Goal: Transaction & Acquisition: Purchase product/service

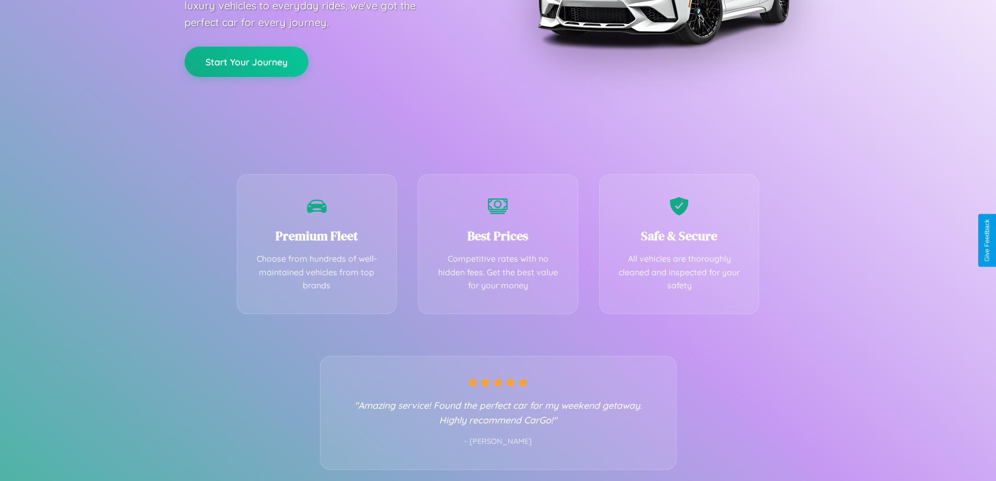
scroll to position [206, 0]
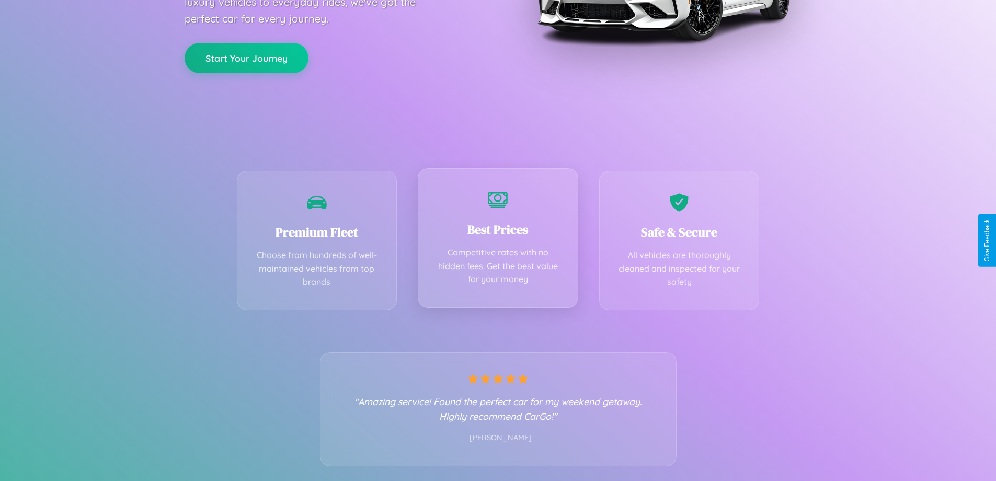
click at [498, 240] on div "Best Prices Competitive rates with no hidden fees. Get the best value for your …" at bounding box center [498, 238] width 161 height 140
click at [246, 57] on button "Start Your Journey" at bounding box center [247, 57] width 124 height 30
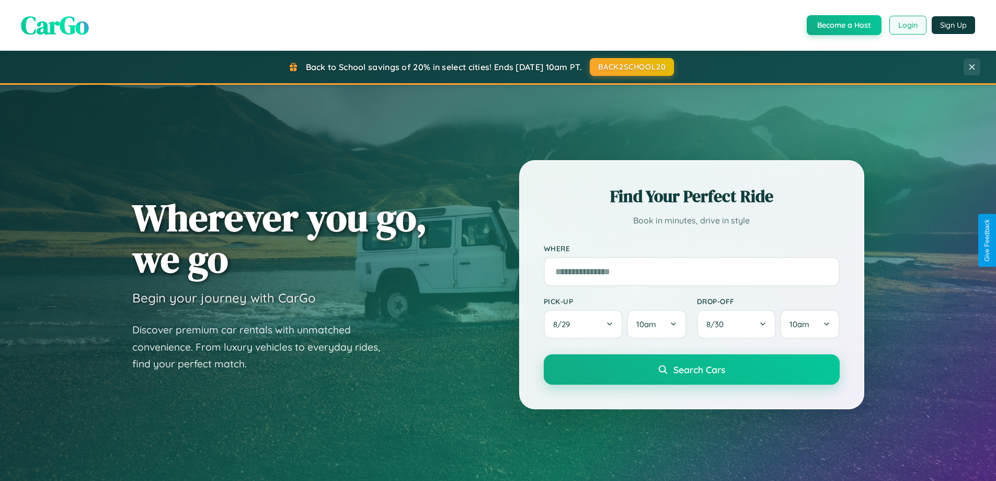
click at [907, 25] on button "Login" at bounding box center [907, 25] width 37 height 19
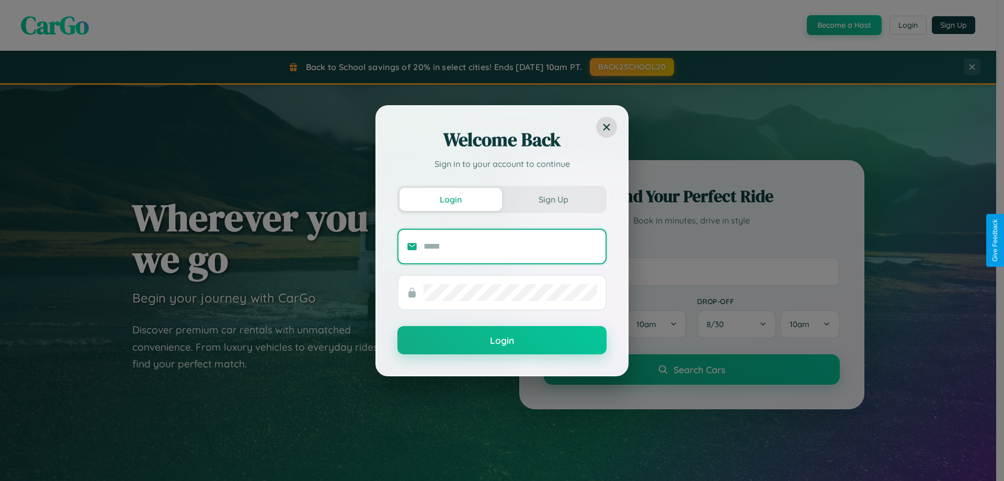
click at [510, 246] on input "text" at bounding box center [511, 246] width 174 height 17
type input "**********"
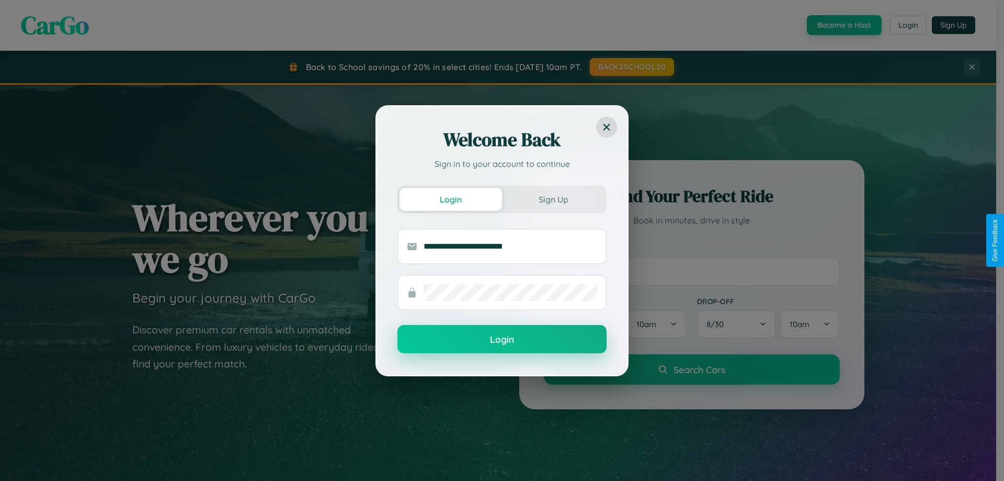
click at [502, 339] on button "Login" at bounding box center [501, 339] width 209 height 28
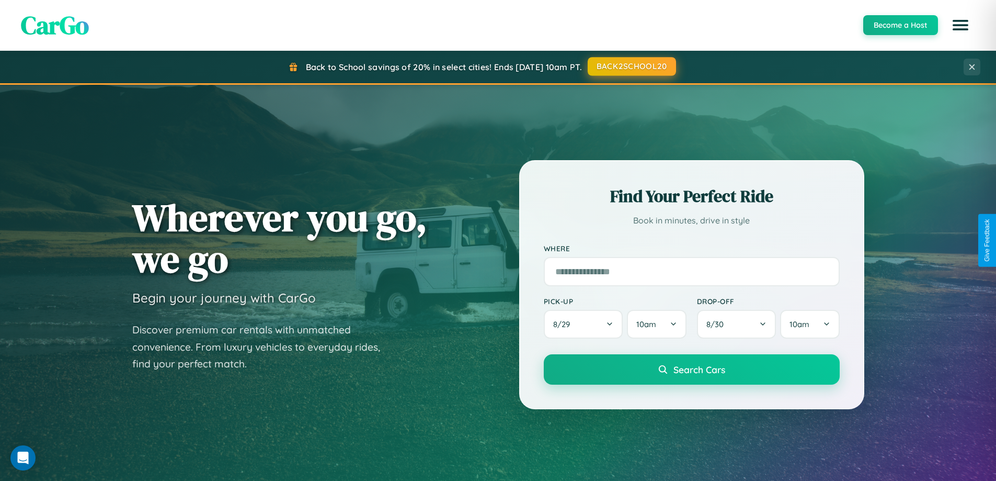
click at [631, 67] on button "BACK2SCHOOL20" at bounding box center [632, 66] width 88 height 19
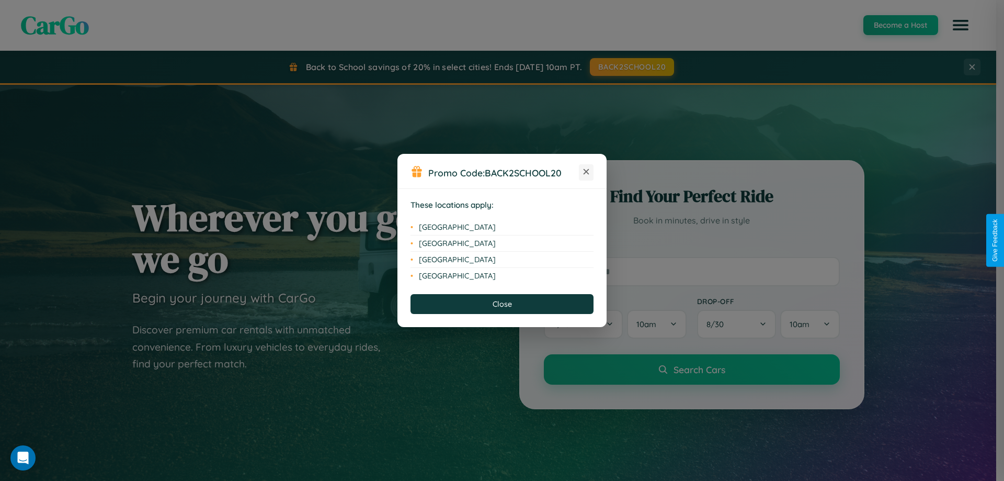
click at [586, 172] on icon at bounding box center [587, 172] width 6 height 6
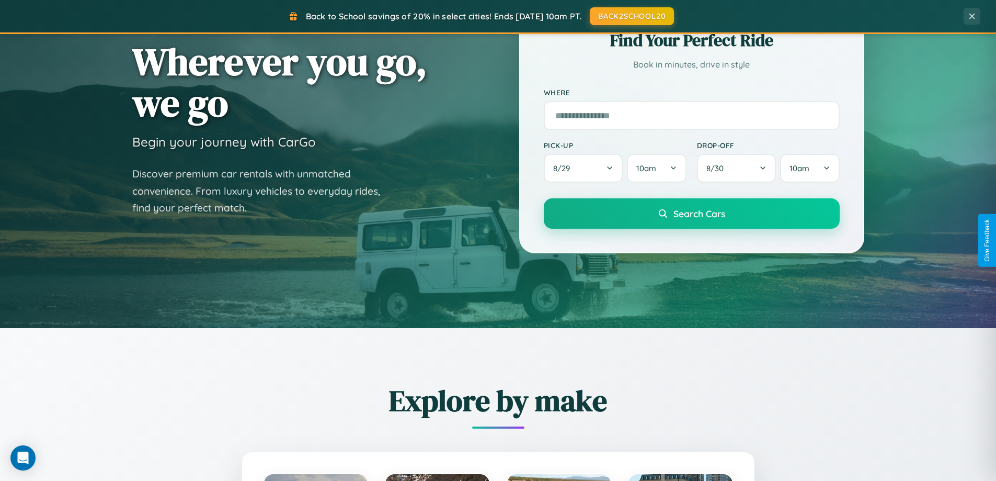
scroll to position [451, 0]
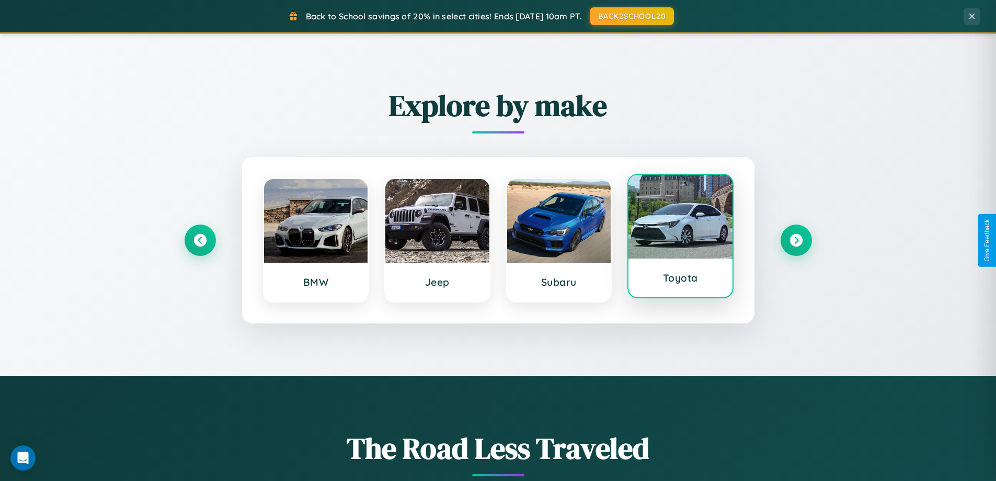
click at [680, 238] on div at bounding box center [681, 217] width 104 height 84
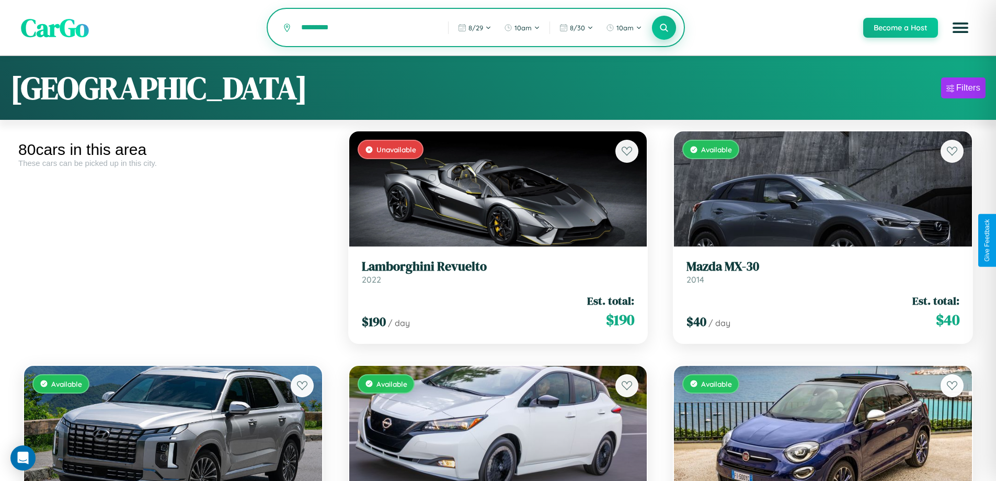
type input "*********"
click at [664, 28] on icon at bounding box center [664, 27] width 10 height 10
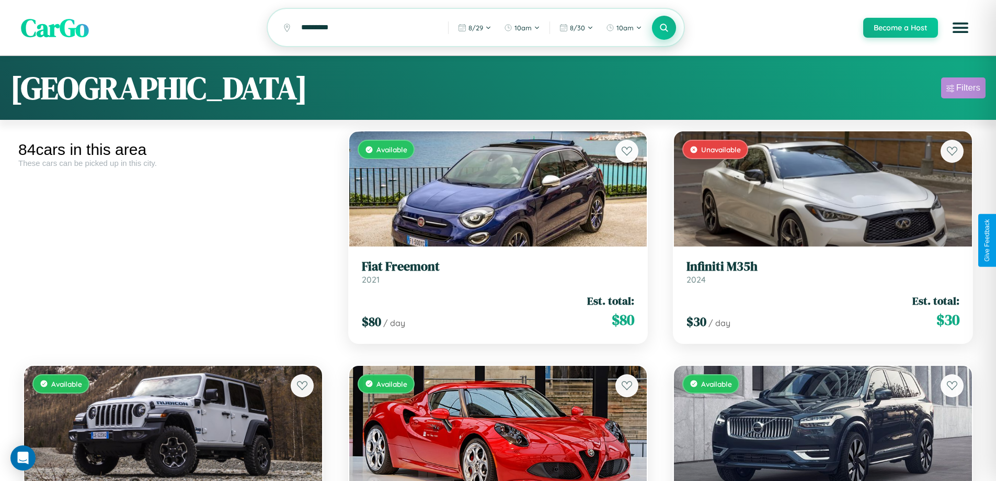
click at [963, 89] on div "Filters" at bounding box center [968, 88] width 24 height 10
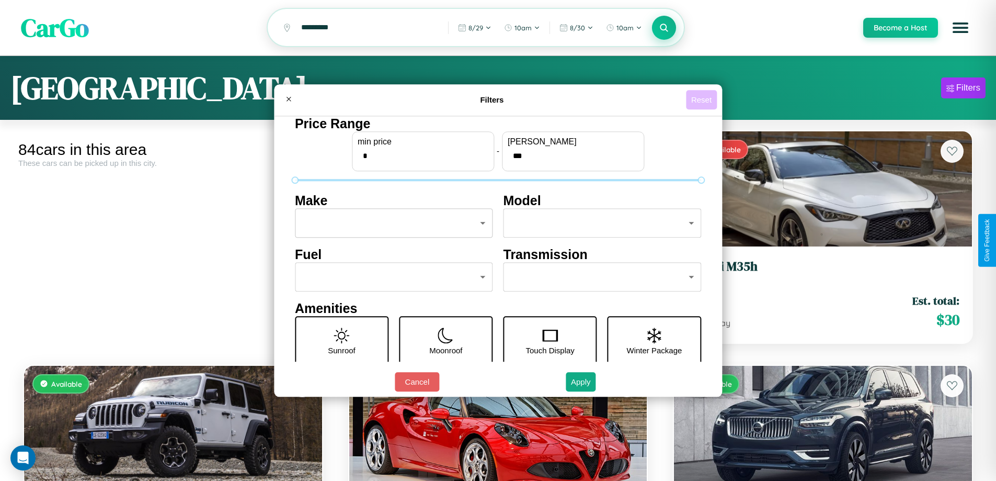
click at [703, 99] on button "Reset" at bounding box center [701, 99] width 31 height 19
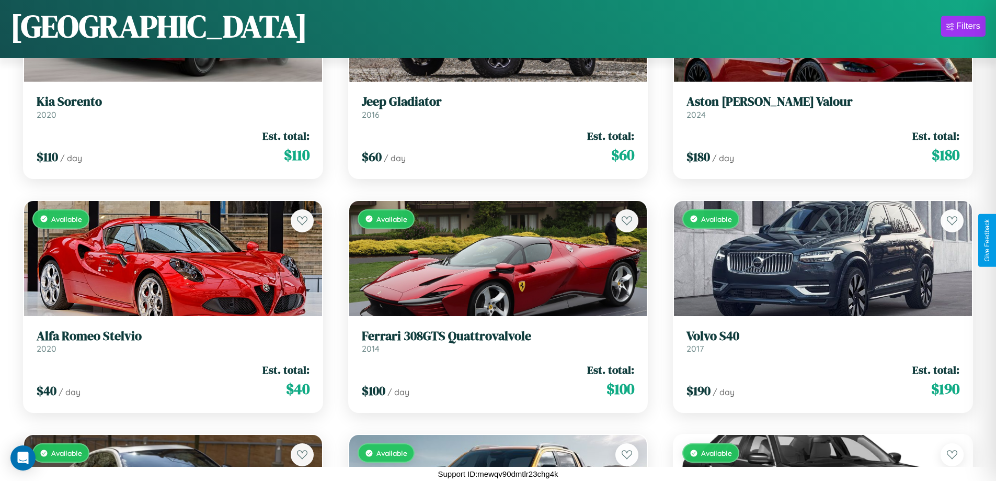
scroll to position [6403, 0]
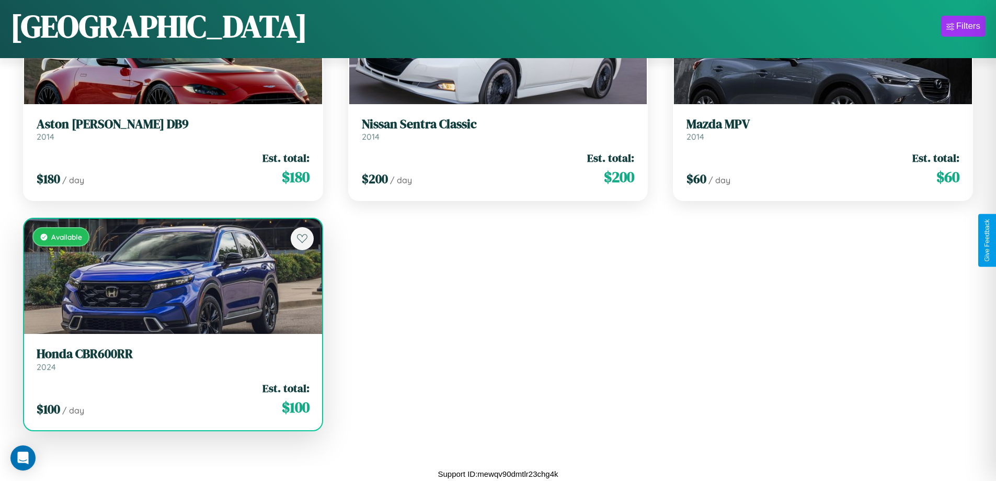
click at [172, 278] on div "Available" at bounding box center [173, 276] width 298 height 115
click at [172, 276] on div "Available" at bounding box center [173, 276] width 298 height 115
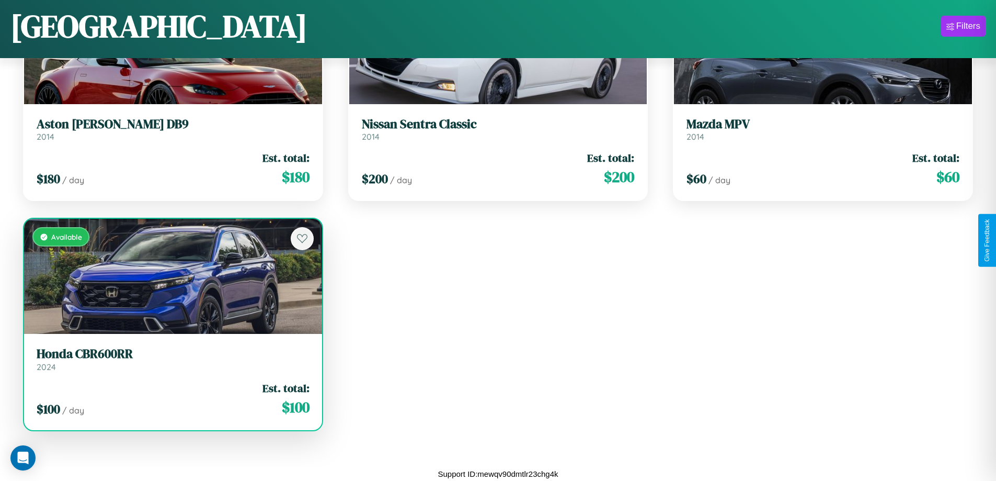
click at [172, 276] on div "Available" at bounding box center [173, 276] width 298 height 115
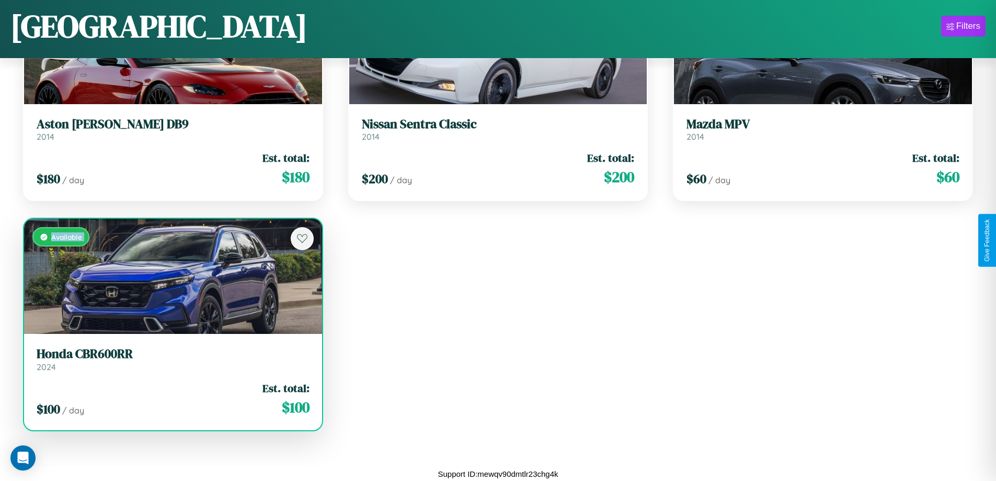
click at [172, 276] on div "Available" at bounding box center [173, 276] width 298 height 115
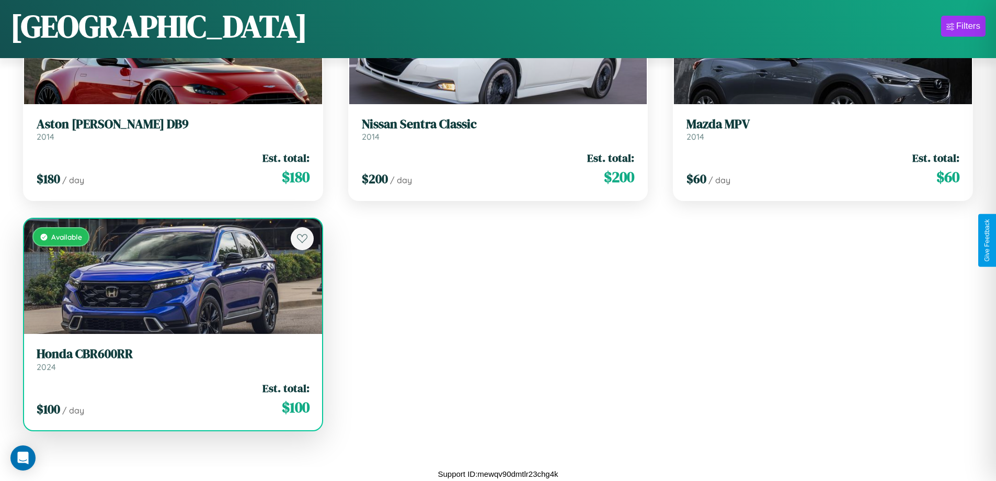
click at [172, 276] on div "Available" at bounding box center [173, 276] width 298 height 115
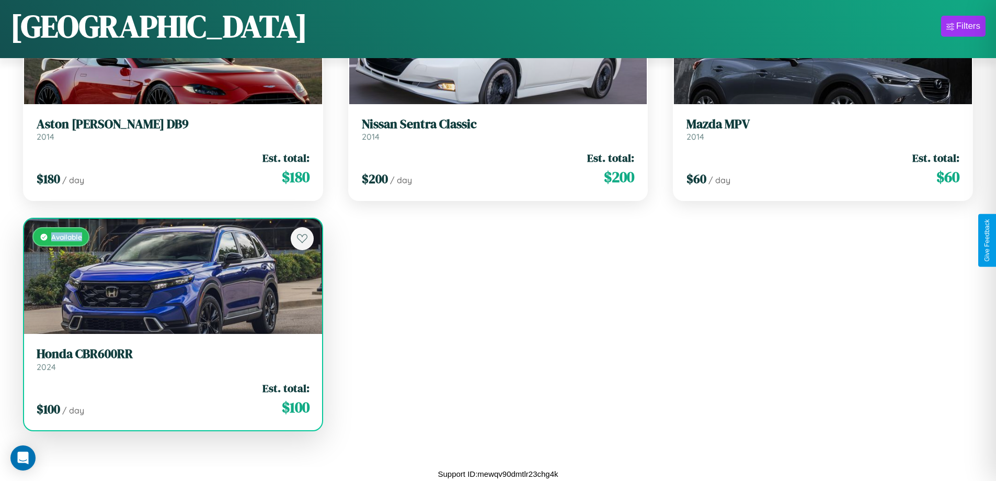
click at [172, 276] on div "Available" at bounding box center [173, 276] width 298 height 115
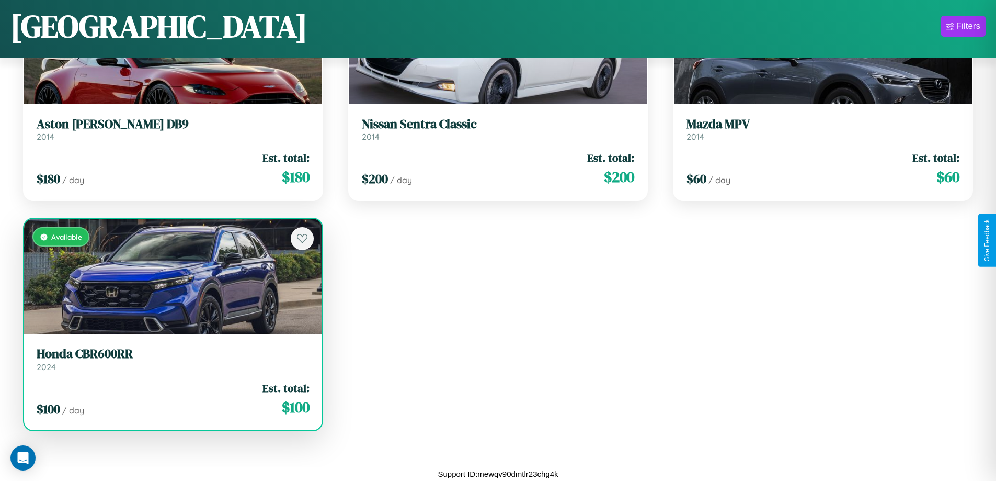
click at [172, 359] on h3 "Honda CBR600RR" at bounding box center [173, 353] width 273 height 15
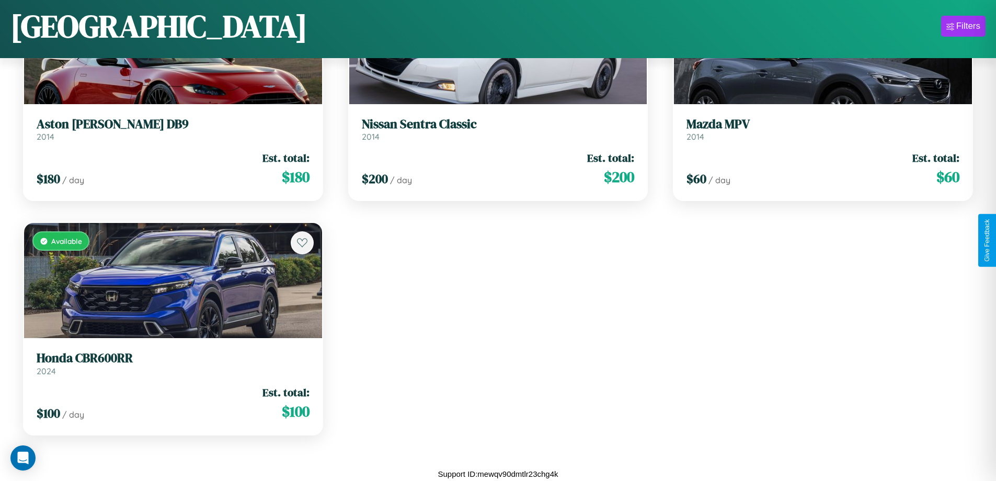
scroll to position [6235, 0]
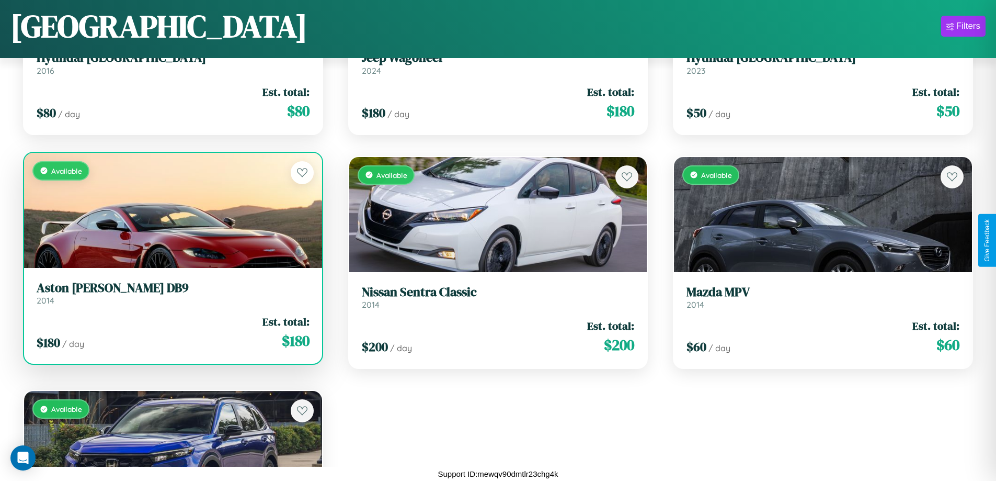
click at [172, 335] on div "$ 180 / day Est. total: $ 180" at bounding box center [173, 332] width 273 height 37
click at [172, 332] on div "$ 180 / day Est. total: $ 180" at bounding box center [173, 332] width 273 height 37
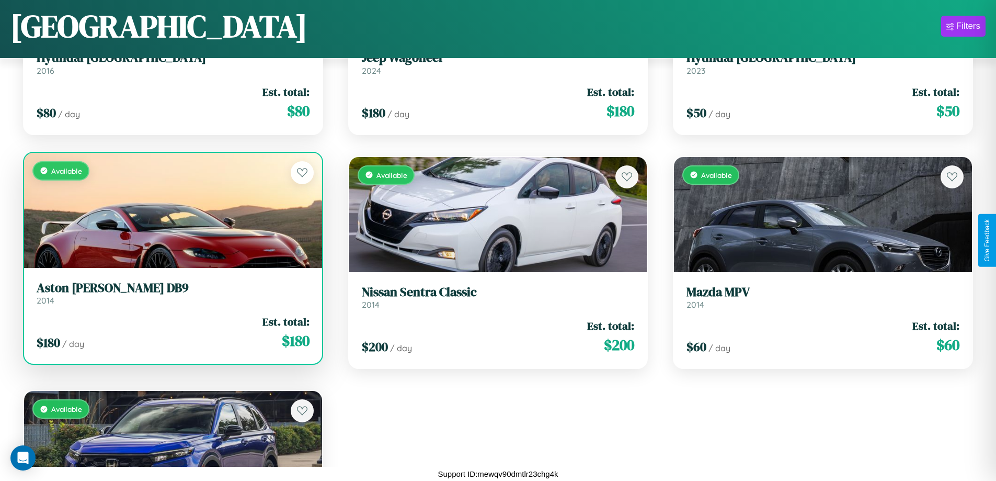
click at [172, 332] on div "$ 180 / day Est. total: $ 180" at bounding box center [173, 332] width 273 height 37
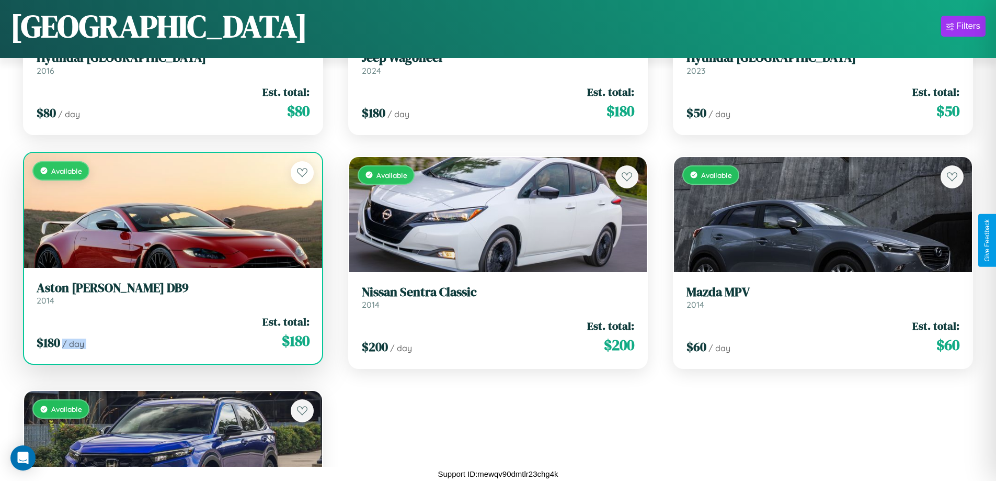
click at [172, 332] on div "$ 180 / day Est. total: $ 180" at bounding box center [173, 332] width 273 height 37
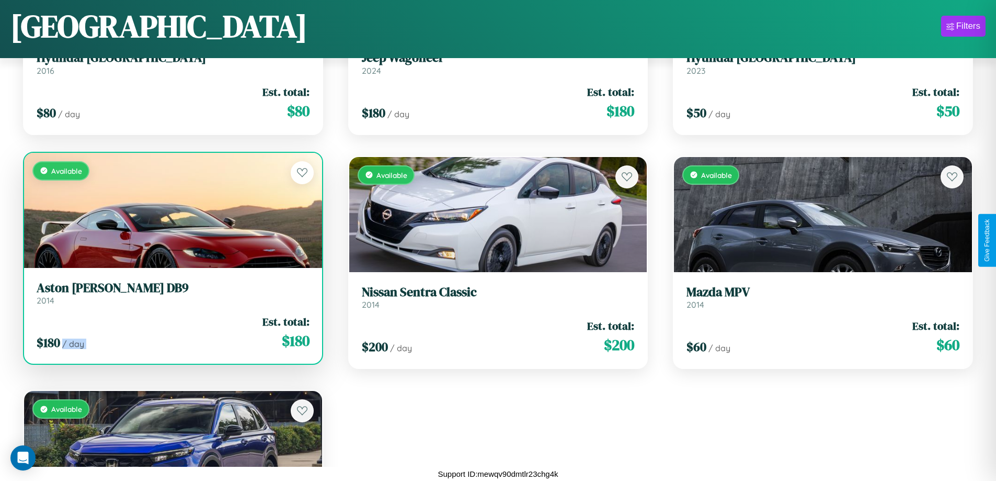
click at [172, 332] on div "$ 180 / day Est. total: $ 180" at bounding box center [173, 332] width 273 height 37
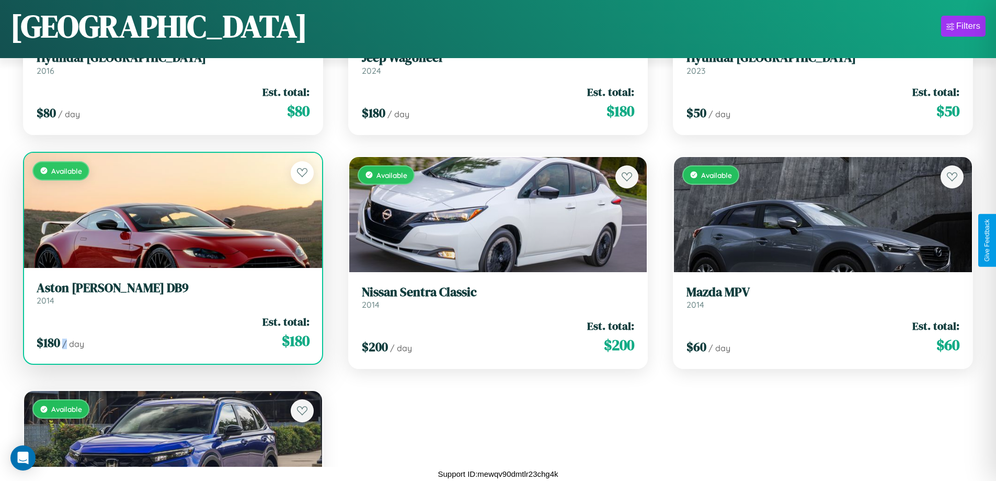
click at [172, 332] on div "$ 180 / day Est. total: $ 180" at bounding box center [173, 332] width 273 height 37
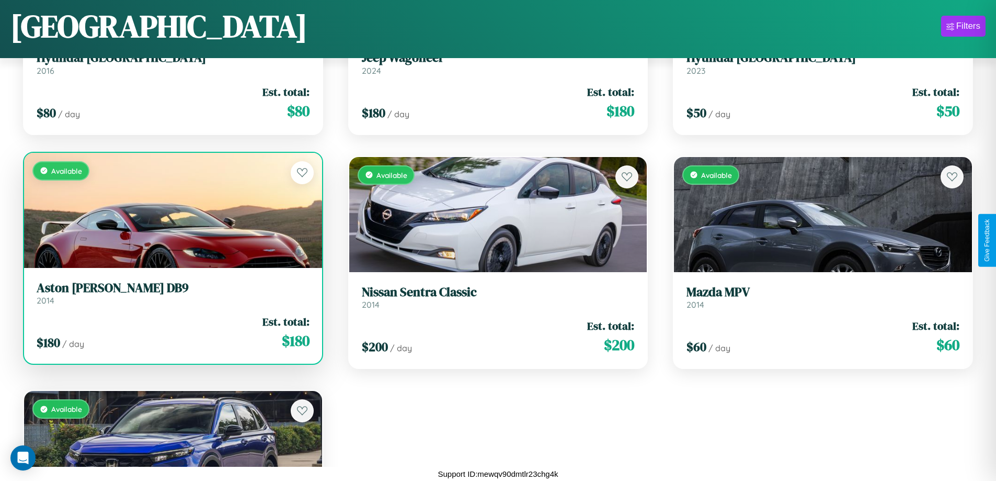
click at [172, 292] on h3 "Aston [PERSON_NAME] DB9" at bounding box center [173, 287] width 273 height 15
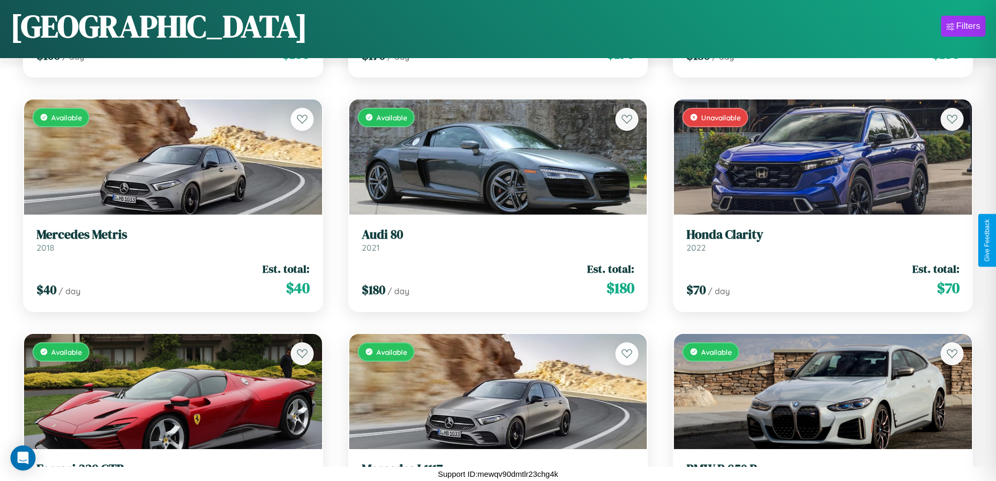
scroll to position [4830, 0]
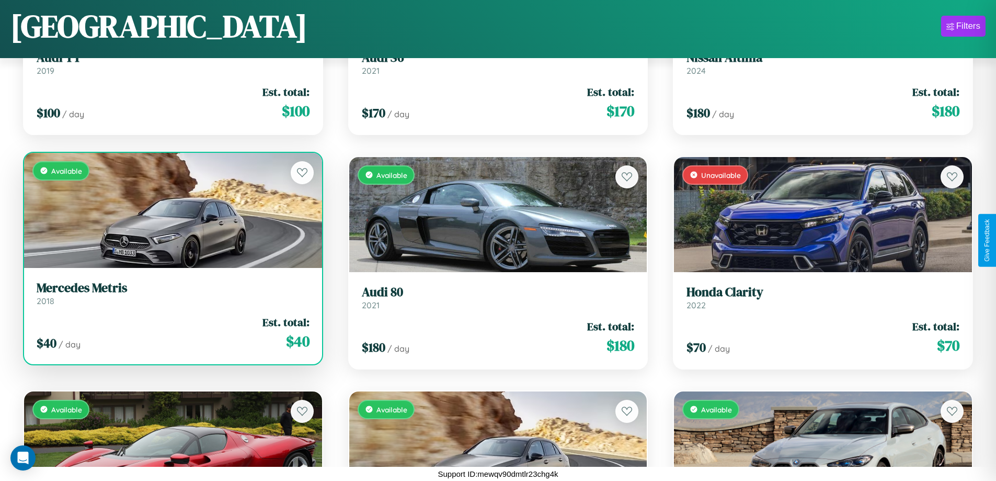
click at [172, 295] on link "Mercedes Metris 2018" at bounding box center [173, 293] width 273 height 26
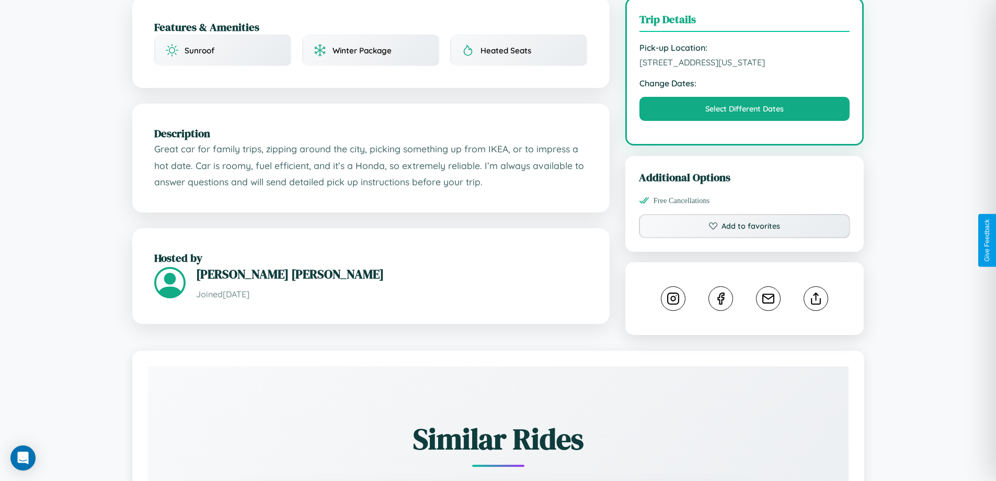
scroll to position [354, 0]
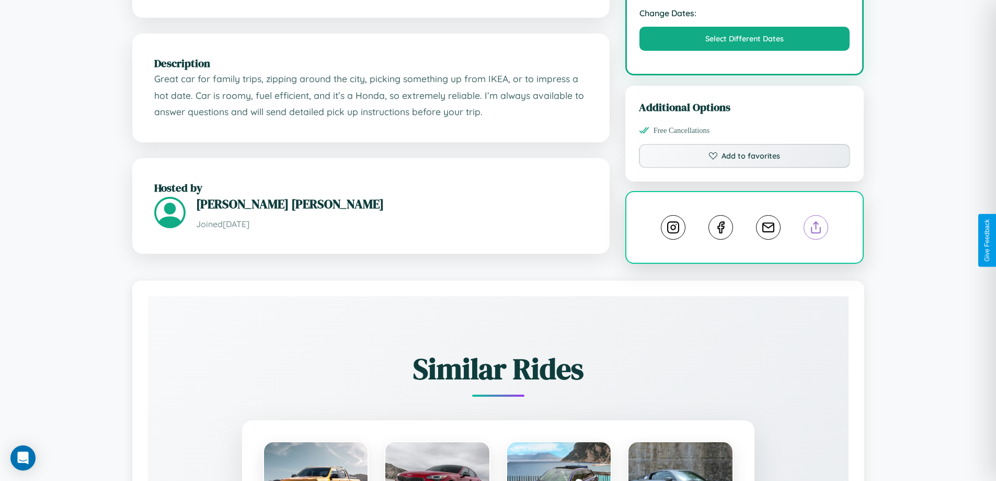
click at [816, 229] on line at bounding box center [816, 225] width 0 height 7
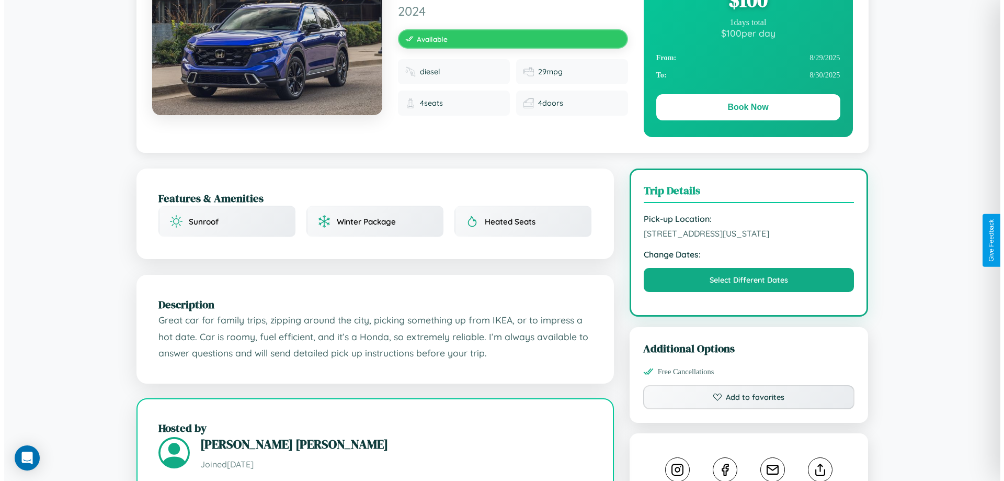
scroll to position [0, 0]
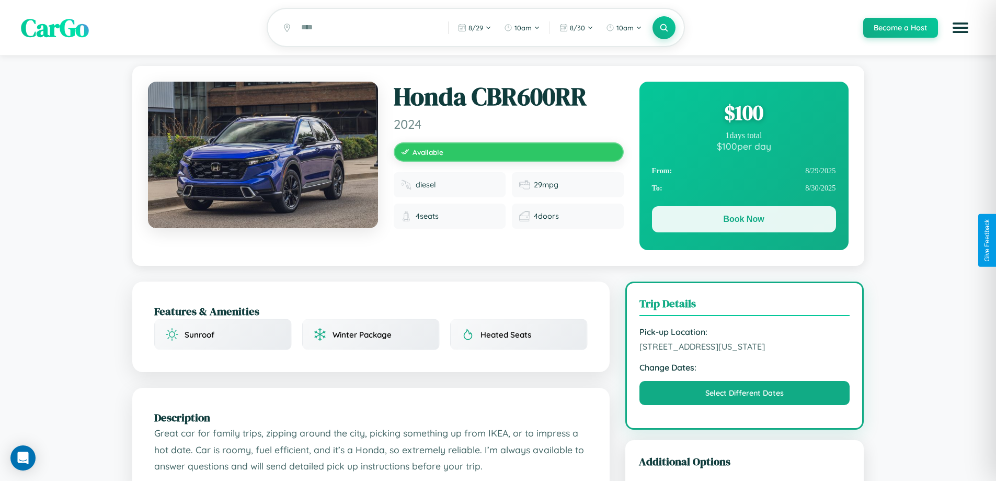
click at [744, 222] on button "Book Now" at bounding box center [744, 219] width 184 height 26
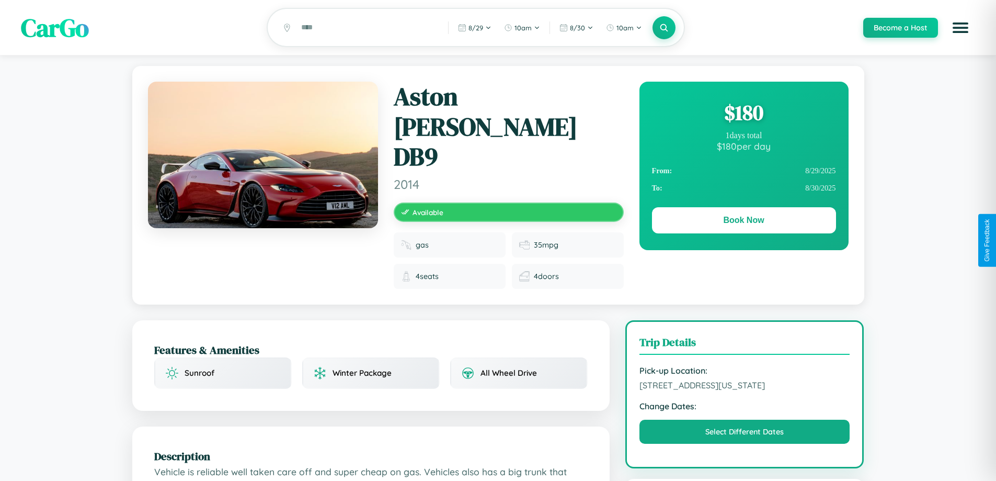
click at [744, 114] on div "$ 180" at bounding box center [744, 112] width 184 height 28
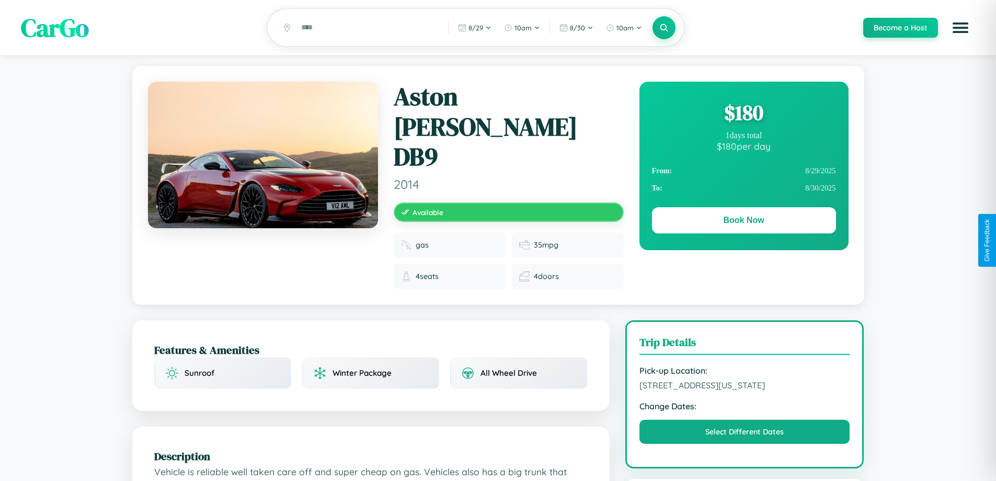
click at [744, 114] on div "$ 180" at bounding box center [744, 112] width 184 height 28
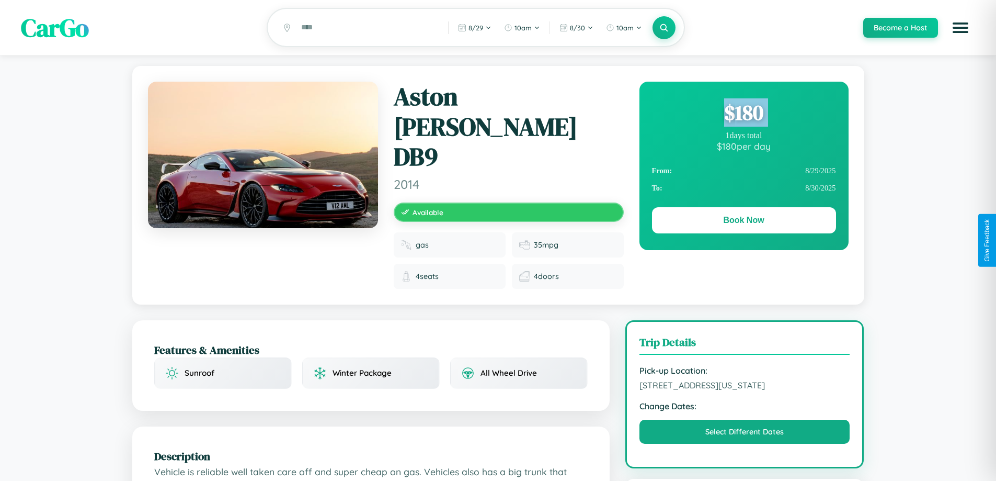
click at [744, 114] on div "$ 180" at bounding box center [744, 112] width 184 height 28
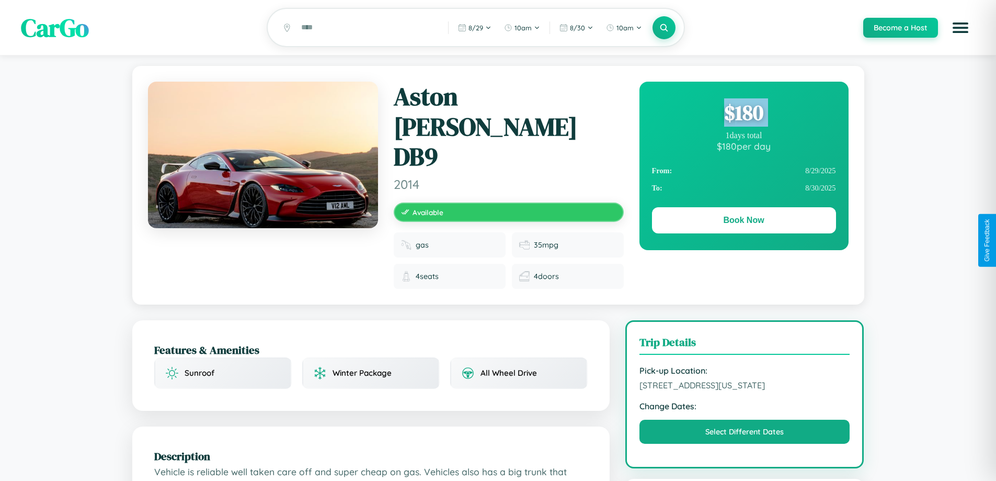
click at [744, 114] on div "$ 180" at bounding box center [744, 112] width 184 height 28
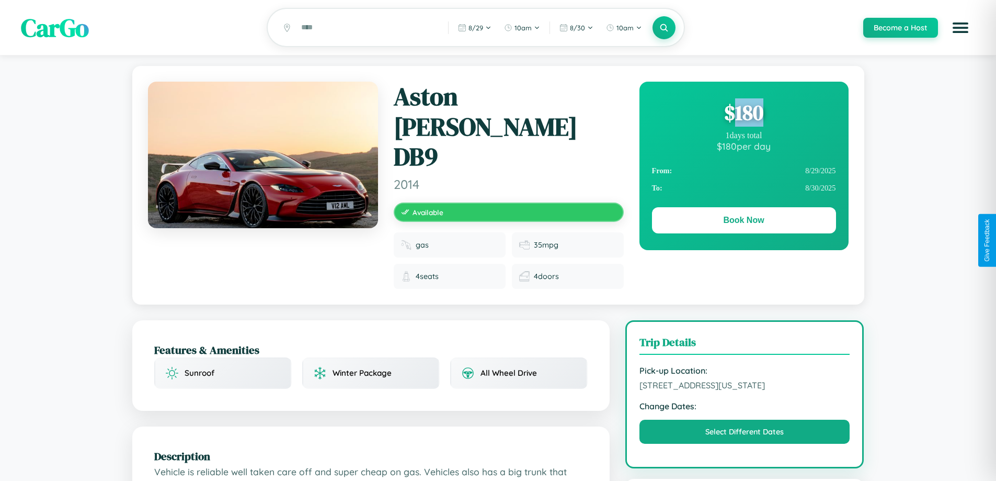
click at [744, 114] on div "$ 180" at bounding box center [744, 112] width 184 height 28
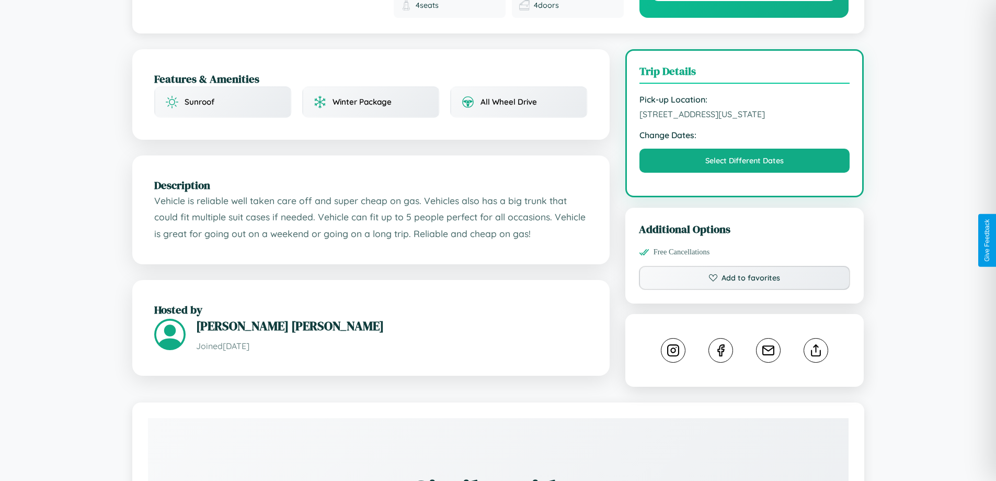
scroll to position [282, 0]
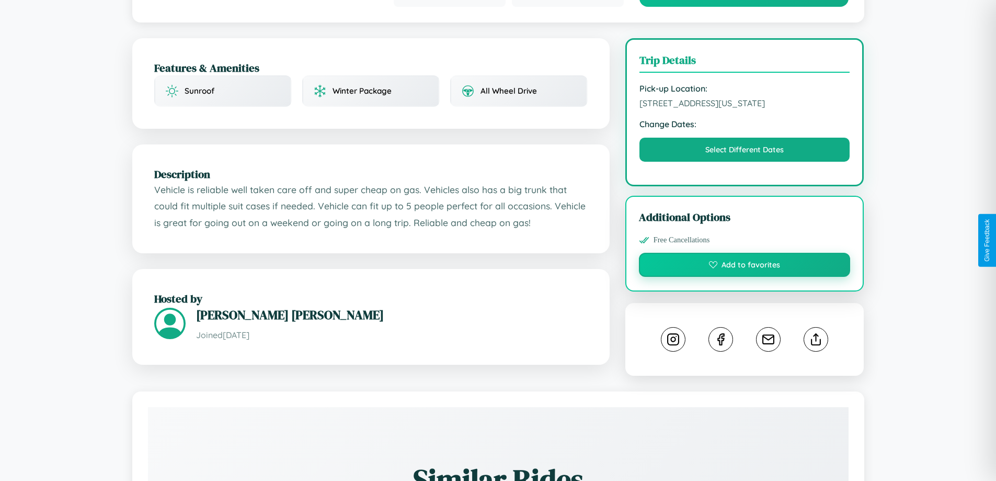
click at [745, 253] on button "Add to favorites" at bounding box center [745, 265] width 212 height 24
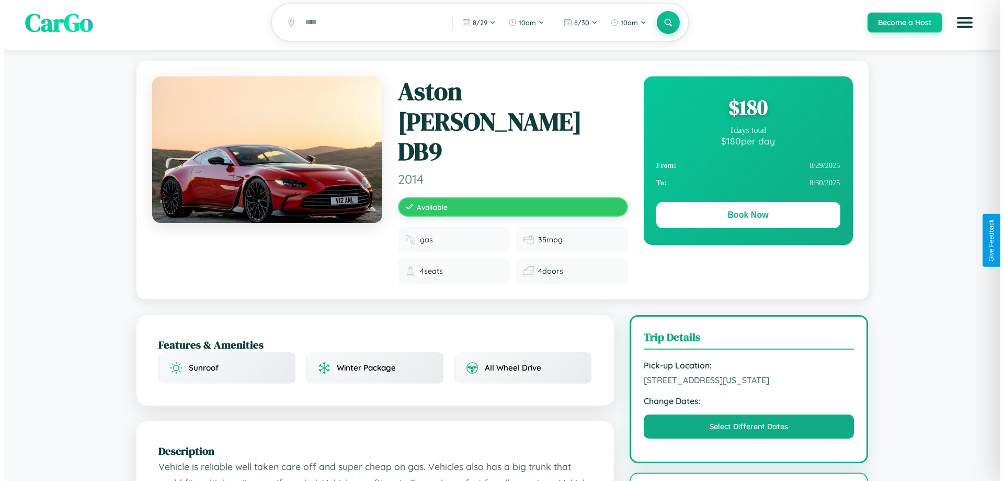
scroll to position [0, 0]
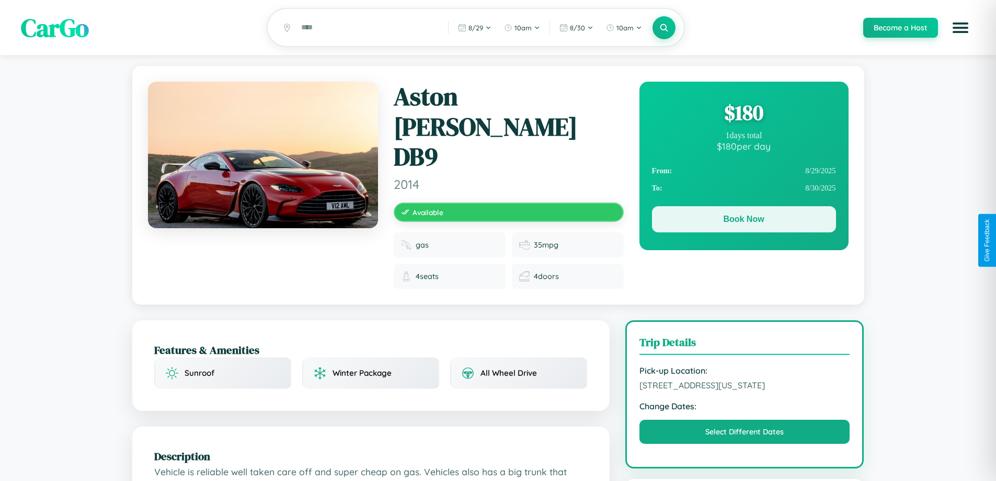
click at [744, 221] on button "Book Now" at bounding box center [744, 219] width 184 height 26
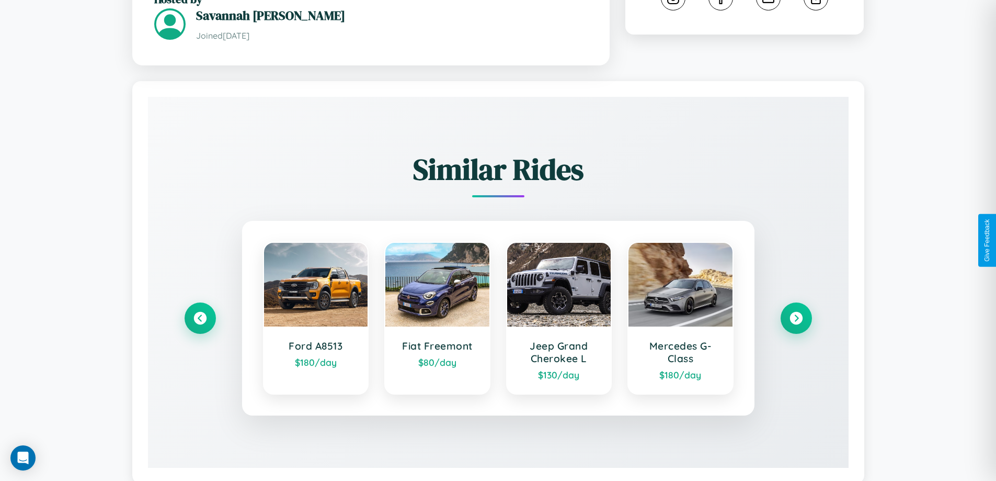
scroll to position [613, 0]
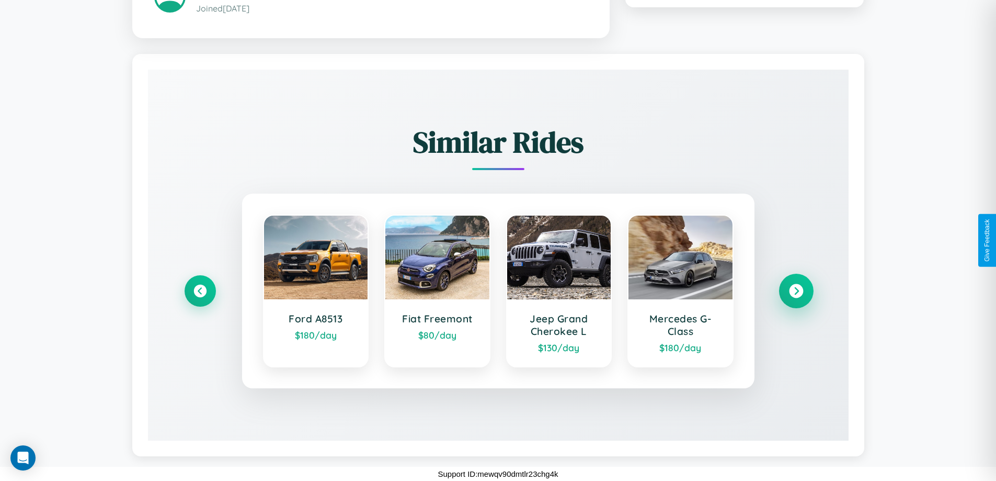
click at [796, 290] on icon at bounding box center [796, 290] width 14 height 14
